Goal: Navigation & Orientation: Find specific page/section

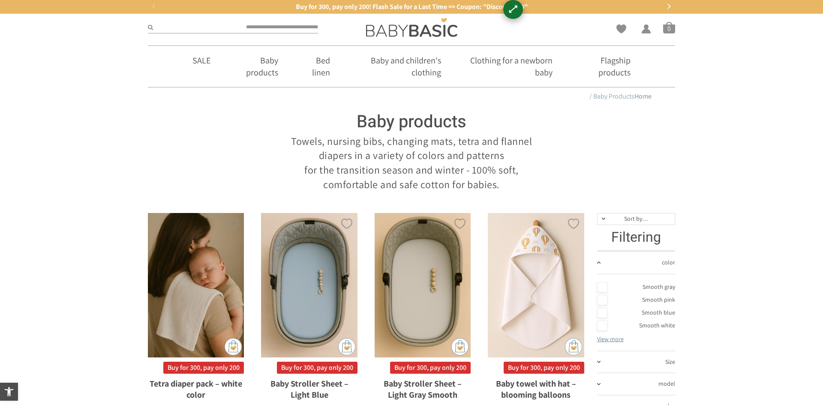
click at [24, 112] on section "Baby products Towels, nursing bibs, changing mats, tetra and flannel diapers in…" at bounding box center [411, 149] width 823 height 86
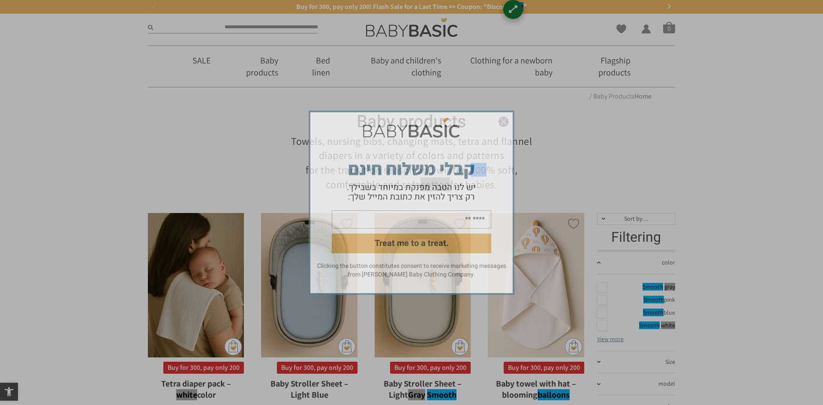
drag, startPoint x: 760, startPoint y: 42, endPoint x: 759, endPoint y: 36, distance: 5.7
click at [760, 42] on div "Treat me to a treat. Clicking the button constitutes consent to receive marketi…" at bounding box center [411, 202] width 823 height 405
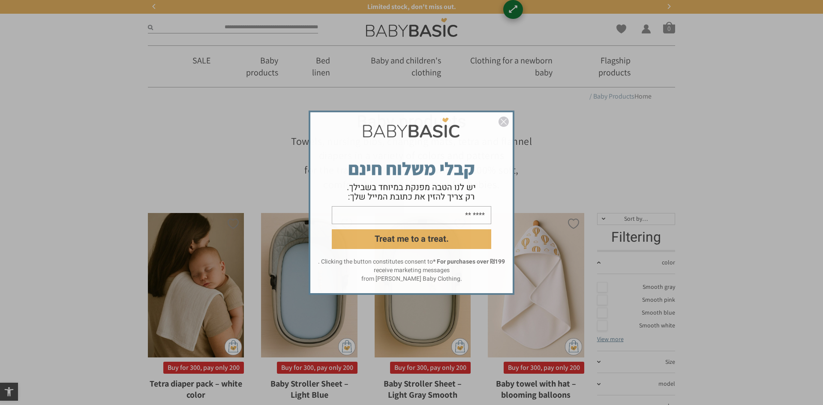
click at [820, 137] on div "Treat me to a treat. * For purchases over ₪199 . Clicking the button constitute…" at bounding box center [411, 202] width 823 height 405
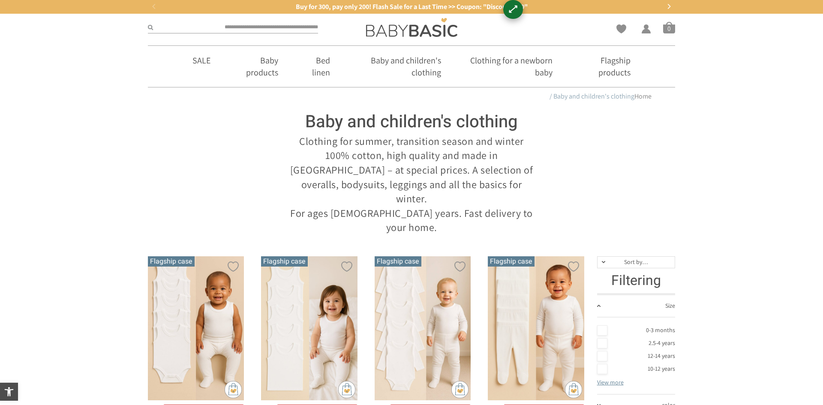
click at [748, 99] on section "Home / Baby and children's clothing" at bounding box center [411, 96] width 823 height 18
click at [748, 77] on section "Flagship products Clothing for a newborn baby Girls 0-3 months Best Seller Over…" at bounding box center [411, 66] width 823 height 42
click at [748, 78] on section "Flagship products Clothing for a newborn baby Girls 0-3 months Best Seller Over…" at bounding box center [411, 66] width 823 height 42
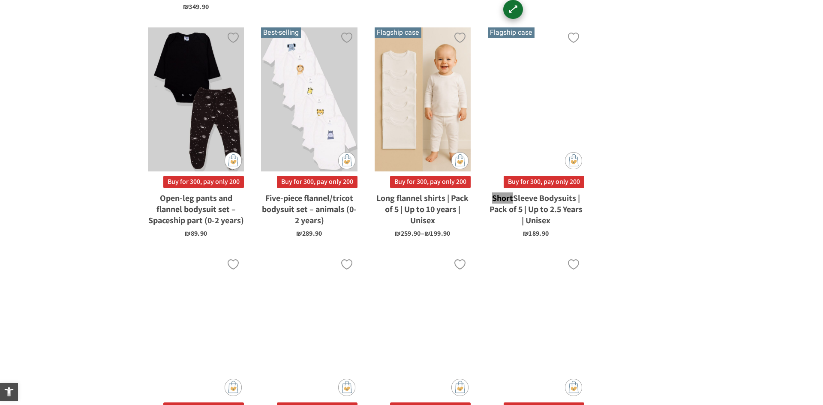
scroll to position [732, 0]
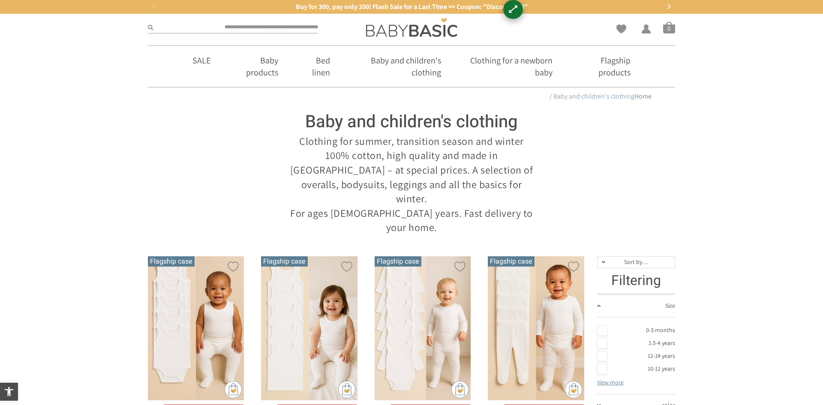
click at [748, 126] on section "Baby and children's clothing Clothing for summer, transition season and winter …" at bounding box center [411, 170] width 823 height 129
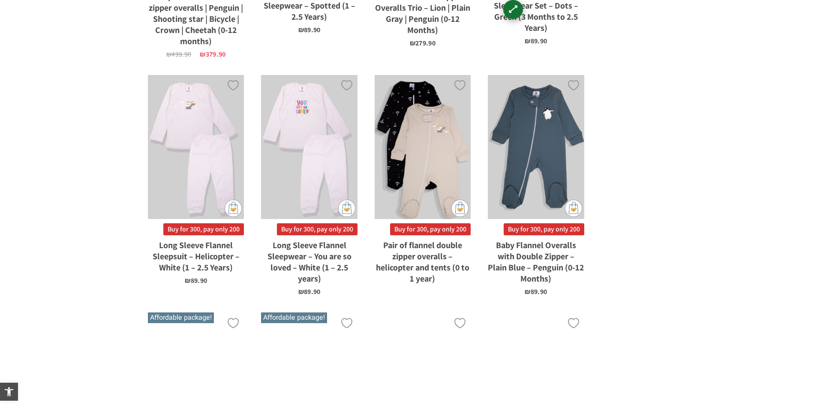
scroll to position [1302, 0]
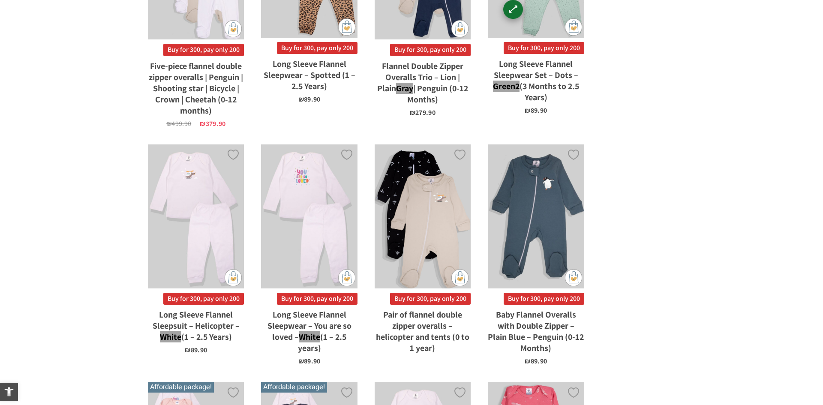
click at [748, 116] on section "**********" at bounding box center [411, 405] width 823 height 2911
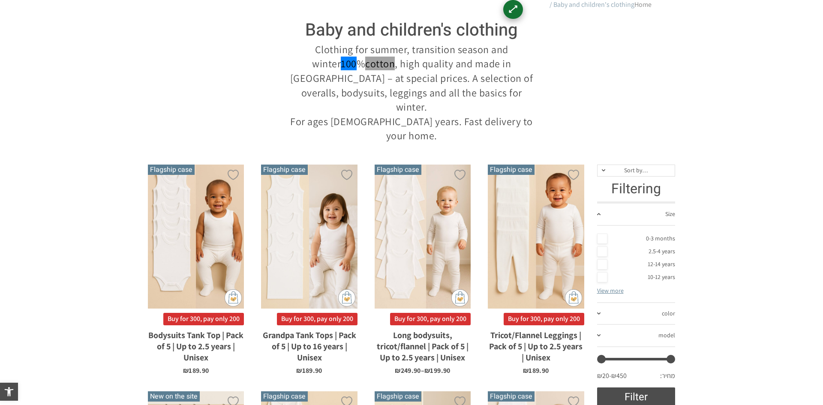
scroll to position [0, 0]
